Goal: Browse casually

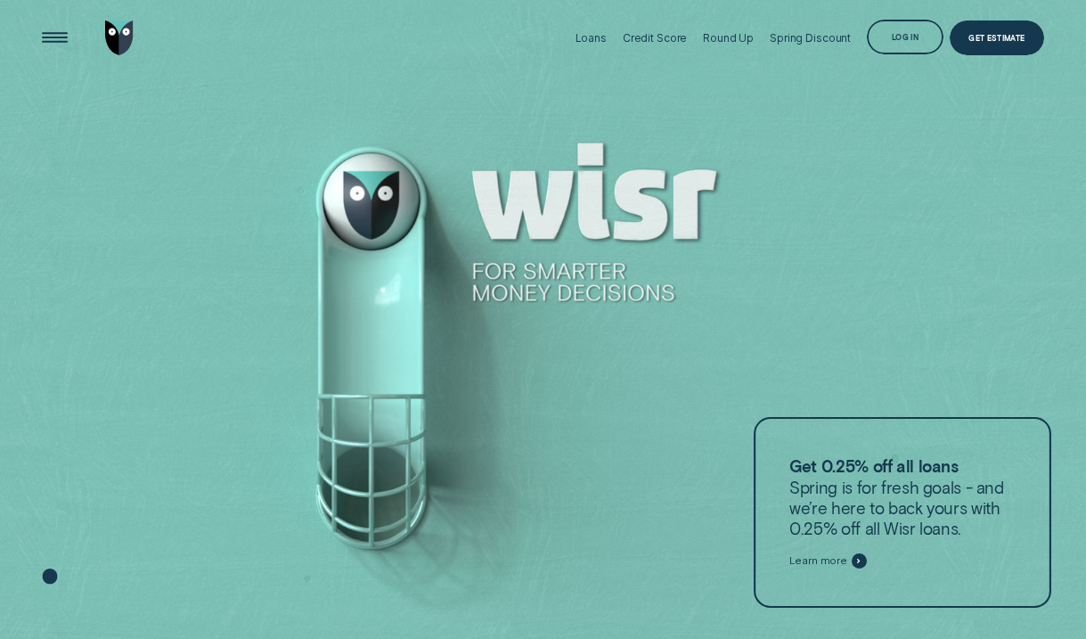
click at [852, 562] on div at bounding box center [859, 560] width 15 height 15
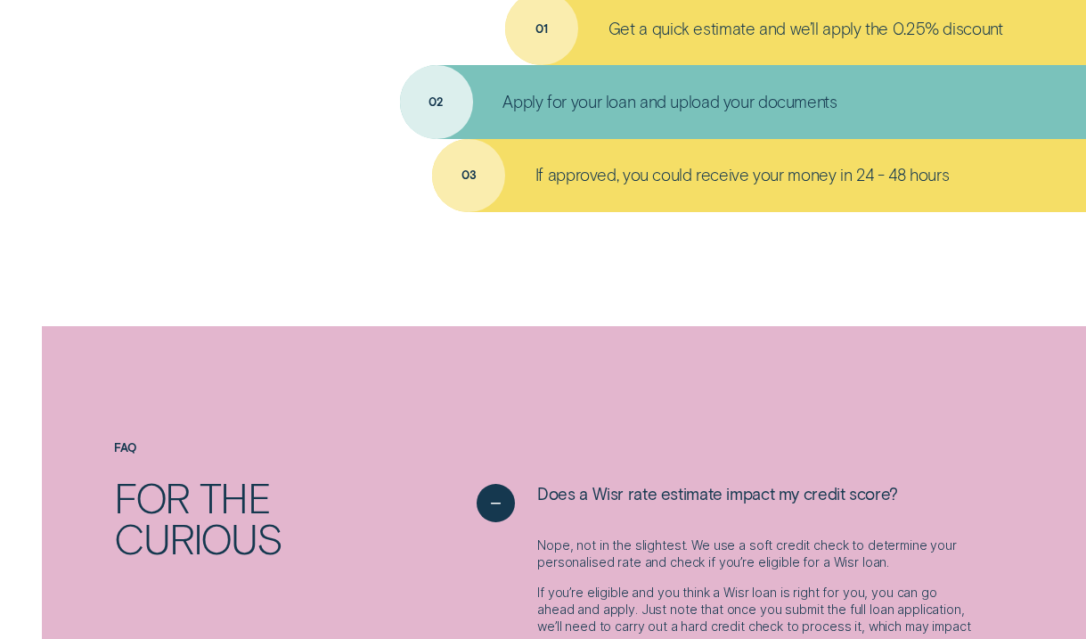
scroll to position [1795, 0]
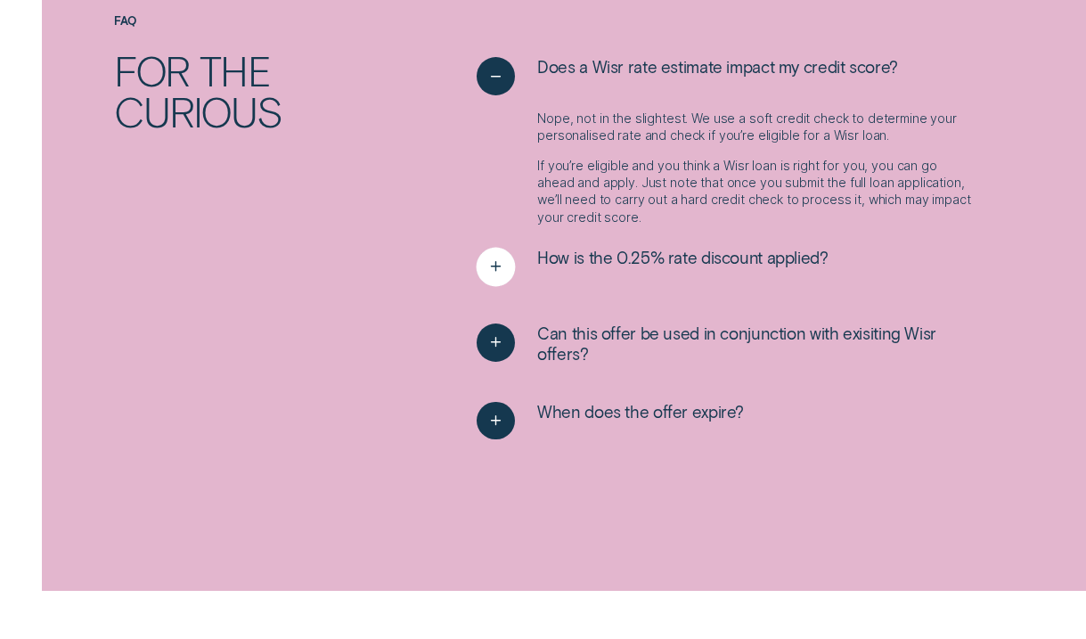
click at [502, 268] on icon "See more" at bounding box center [497, 268] width 20 height 28
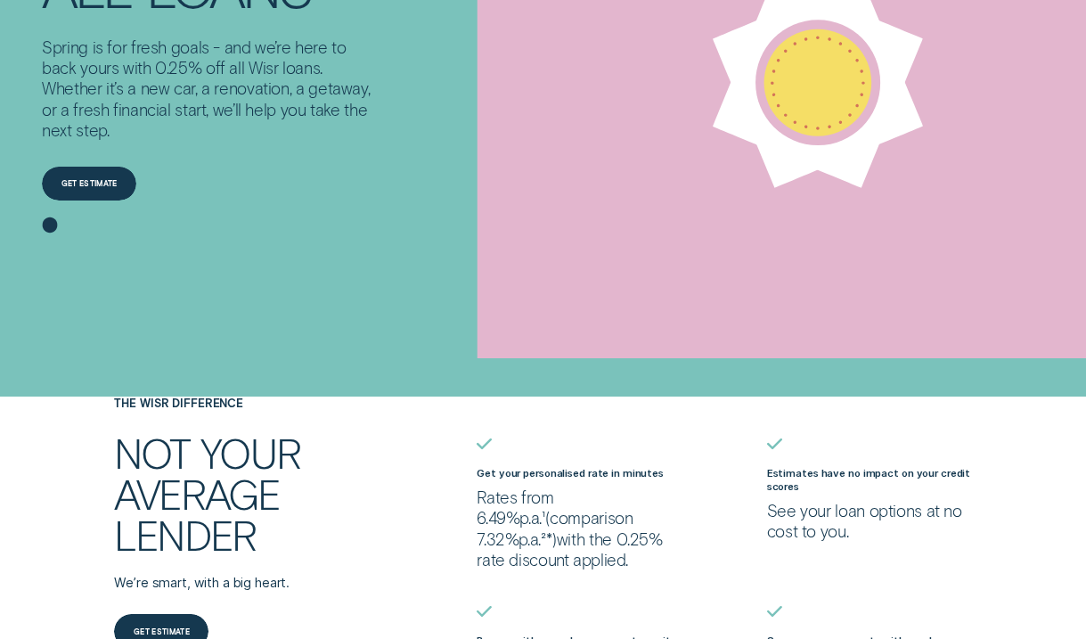
scroll to position [0, 0]
